Goal: Transaction & Acquisition: Purchase product/service

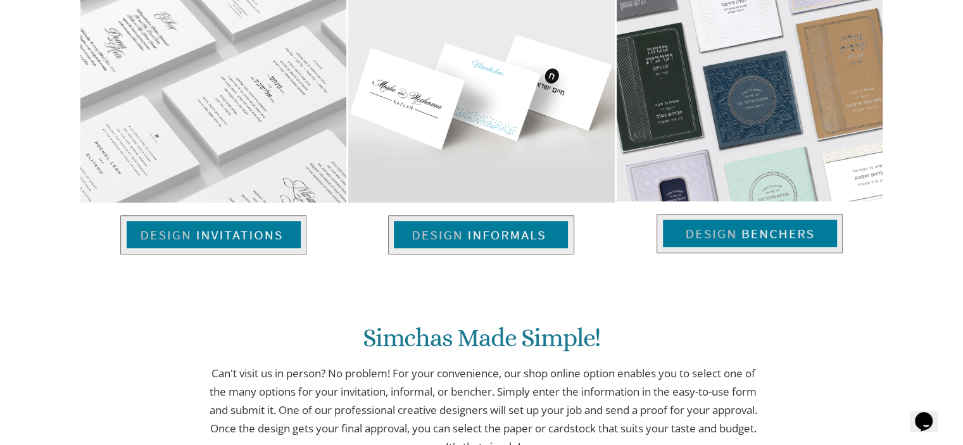
scroll to position [943, 0]
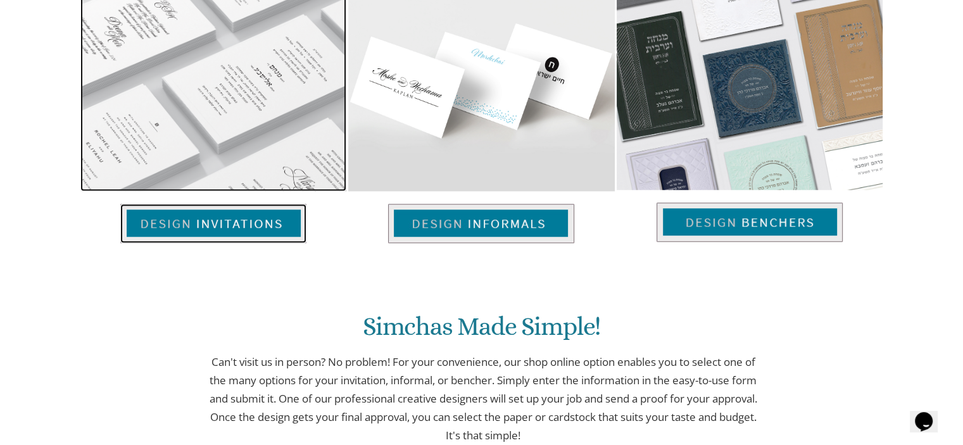
click at [227, 222] on img at bounding box center [213, 223] width 186 height 39
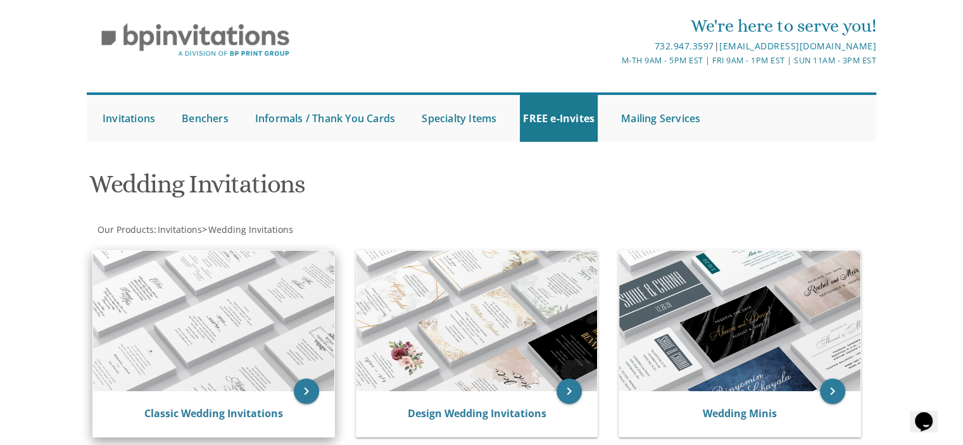
click at [235, 403] on div "Classic Wedding Invitations" at bounding box center [213, 414] width 241 height 46
click at [235, 410] on link "Classic Wedding Invitations" at bounding box center [213, 413] width 139 height 14
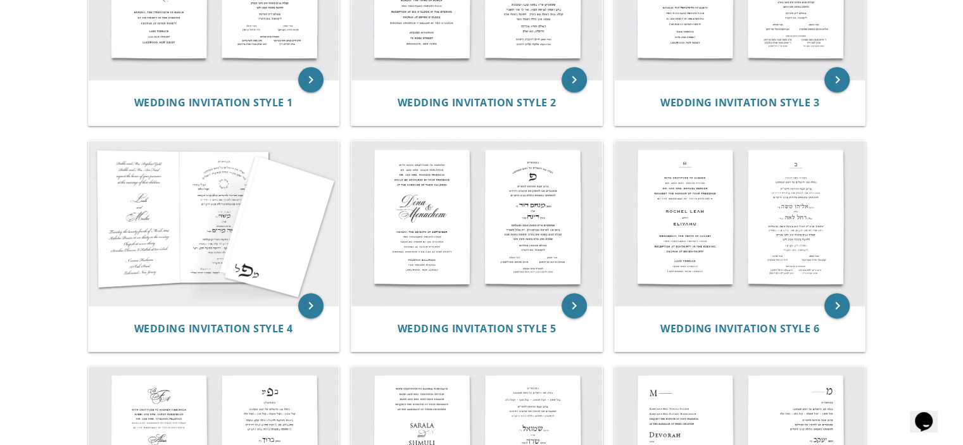
scroll to position [377, 0]
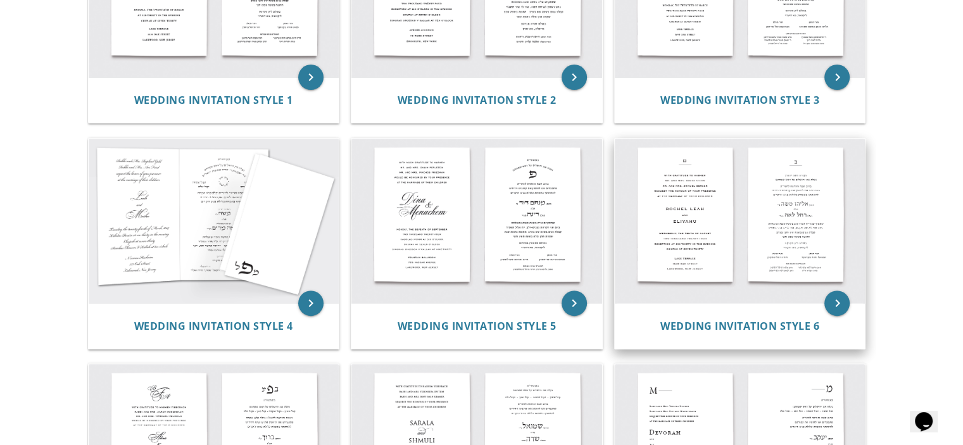
click at [738, 242] on img at bounding box center [740, 221] width 251 height 165
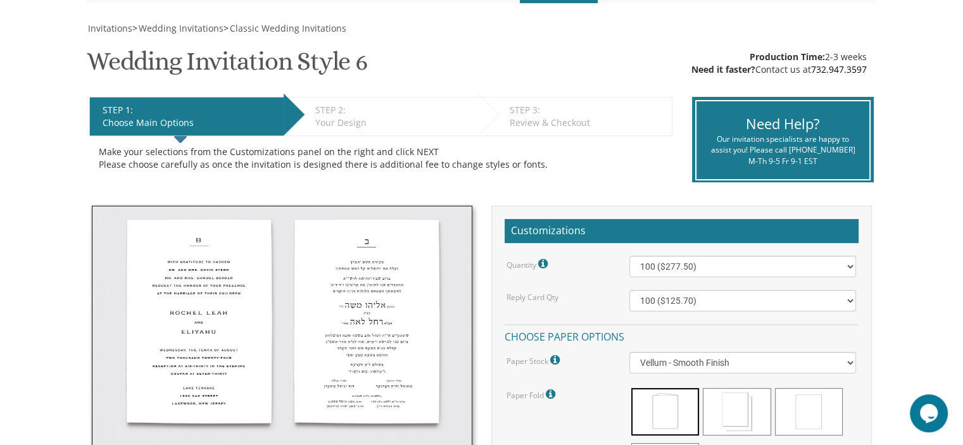
scroll to position [172, 0]
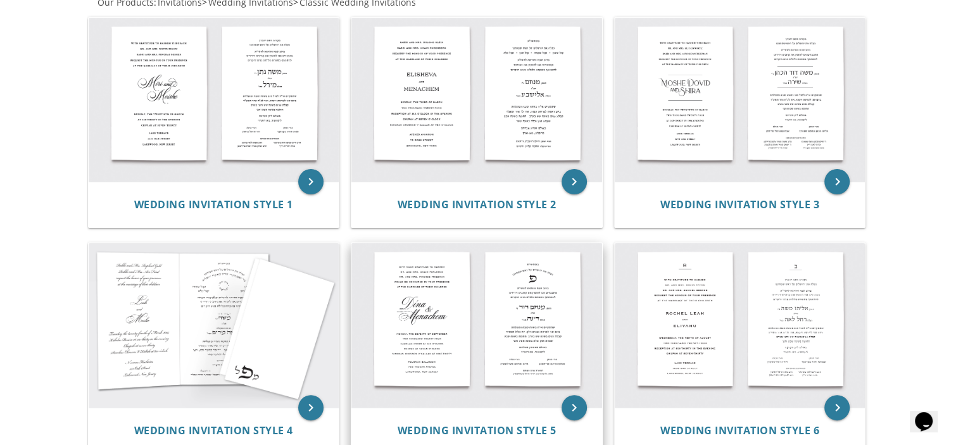
scroll to position [270, 0]
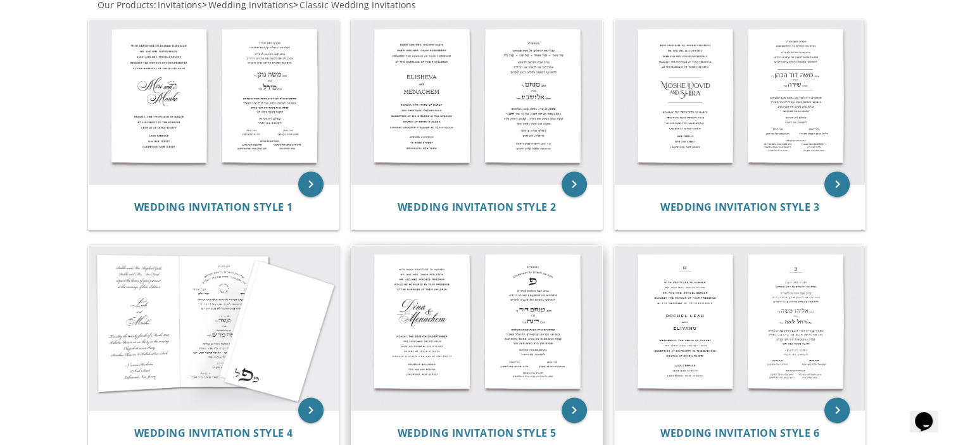
click at [517, 325] on img at bounding box center [476, 328] width 251 height 165
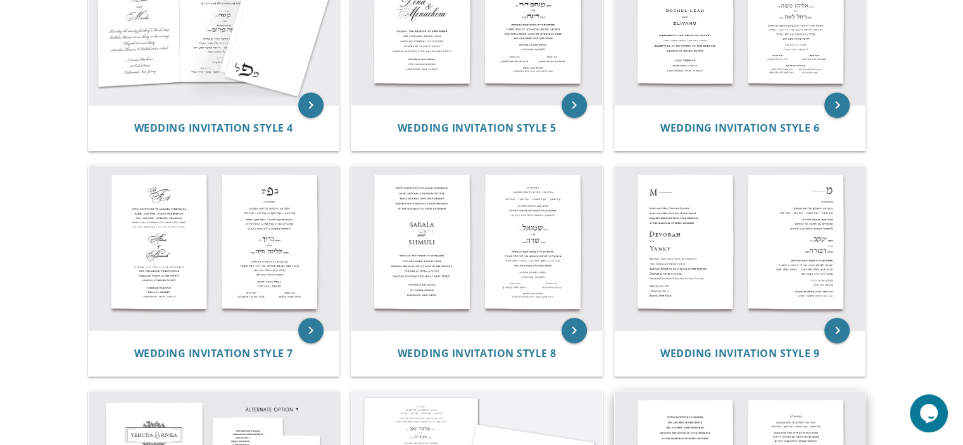
scroll to position [575, 0]
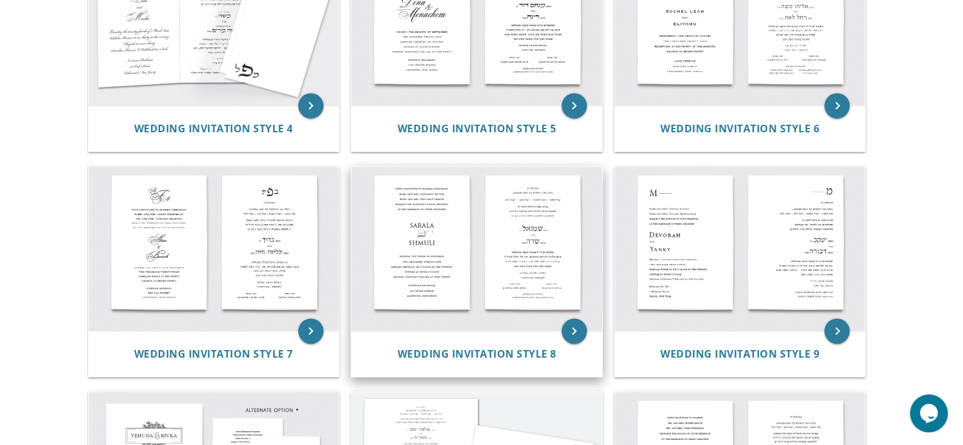
click at [468, 254] on img at bounding box center [476, 248] width 251 height 165
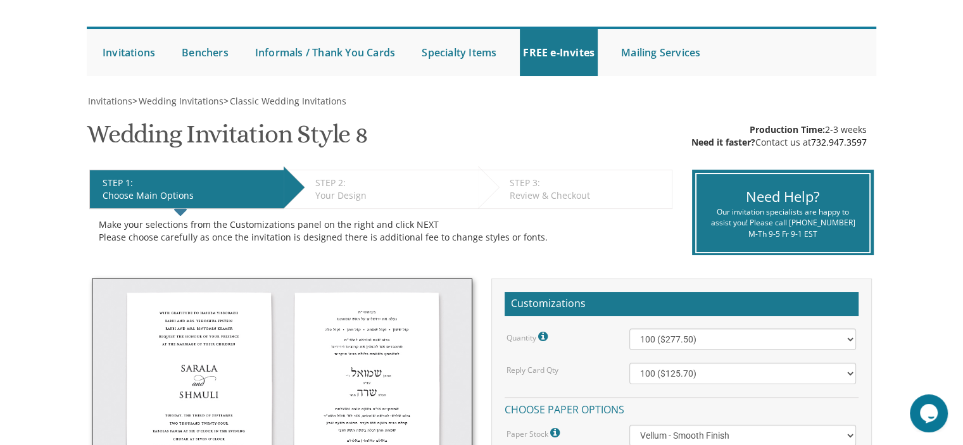
scroll to position [108, 0]
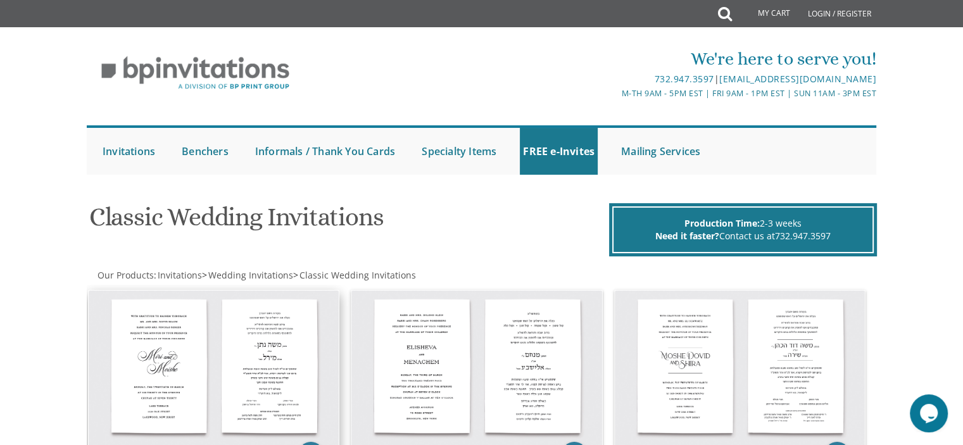
click at [281, 344] on img at bounding box center [214, 373] width 251 height 165
